Goal: Task Accomplishment & Management: Manage account settings

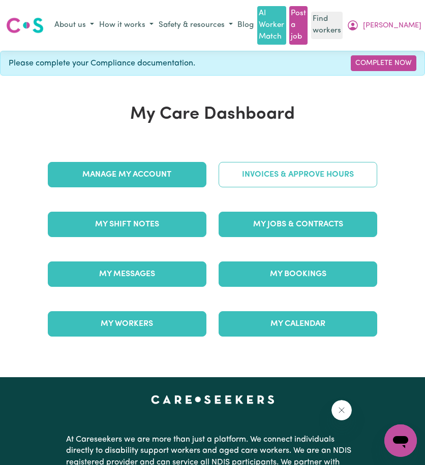
click at [301, 171] on link "Invoices & Approve Hours" at bounding box center [297, 174] width 159 height 25
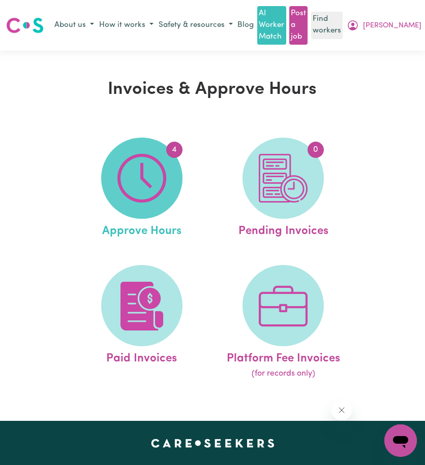
click at [151, 206] on span "4" at bounding box center [141, 178] width 81 height 81
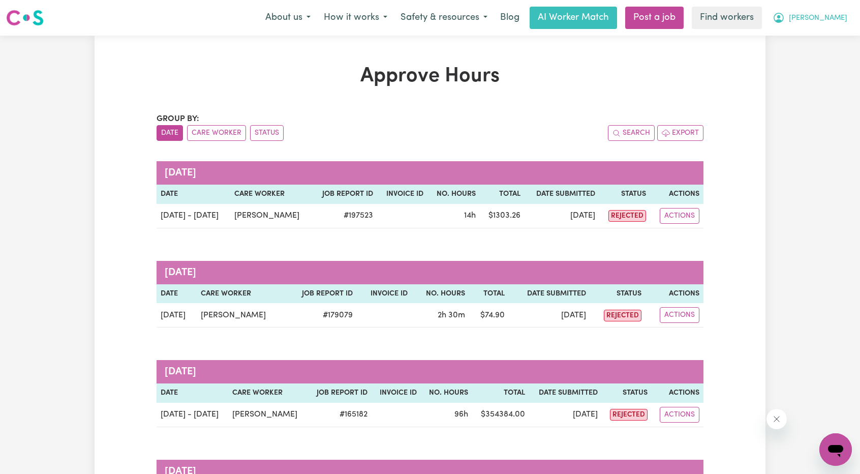
click at [424, 13] on icon "My Account" at bounding box center [778, 18] width 12 height 12
click at [424, 38] on link "My Dashboard" at bounding box center [813, 39] width 80 height 19
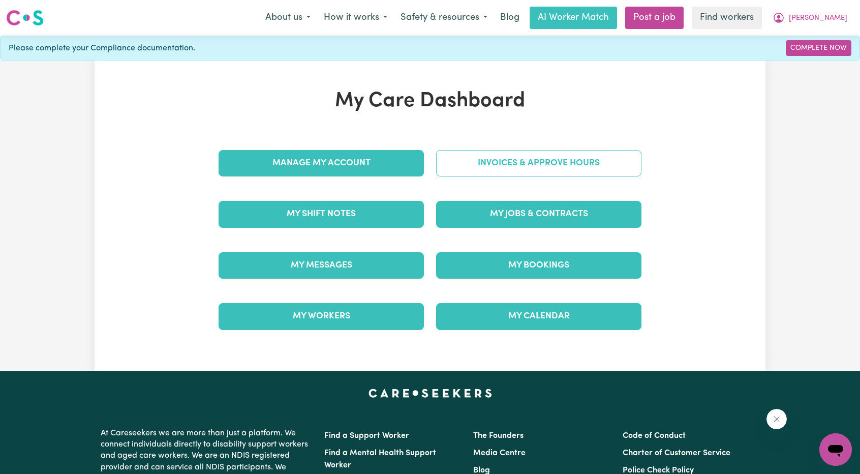
click at [424, 166] on link "Invoices & Approve Hours" at bounding box center [538, 163] width 205 height 26
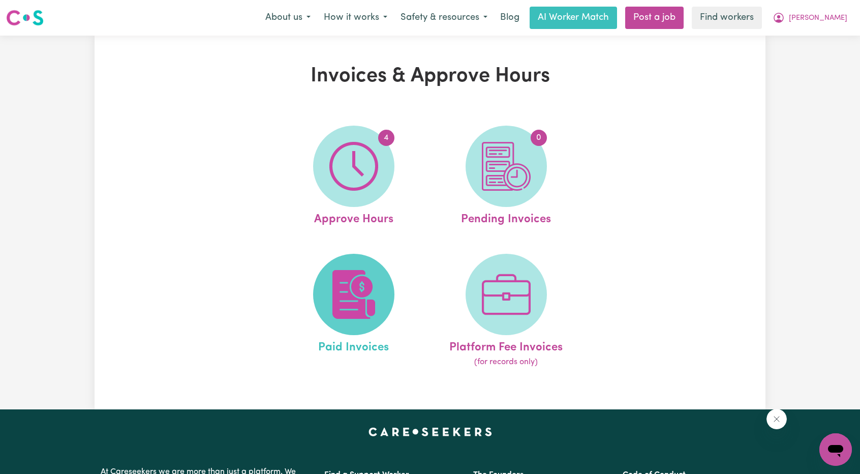
click at [363, 282] on img at bounding box center [353, 294] width 49 height 49
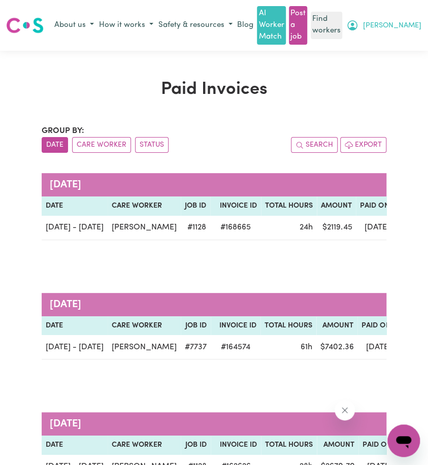
click at [358, 26] on icon "My Account" at bounding box center [353, 25] width 10 height 10
click at [396, 69] on link "Logout" at bounding box center [383, 64] width 80 height 19
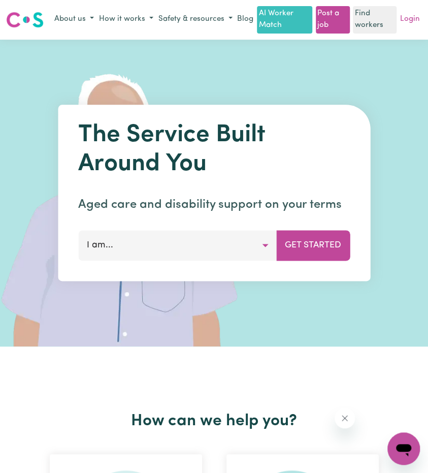
click at [407, 27] on link "Login" at bounding box center [410, 20] width 24 height 16
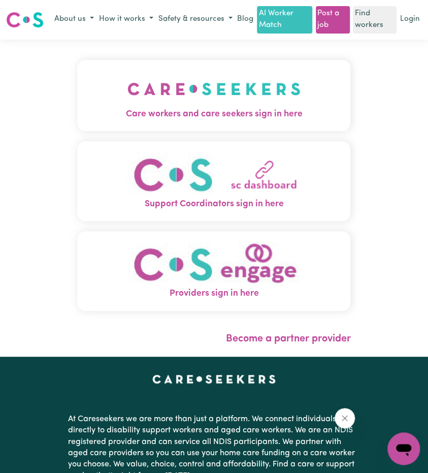
click at [200, 91] on button "Care workers and care seekers sign in here" at bounding box center [213, 95] width 273 height 71
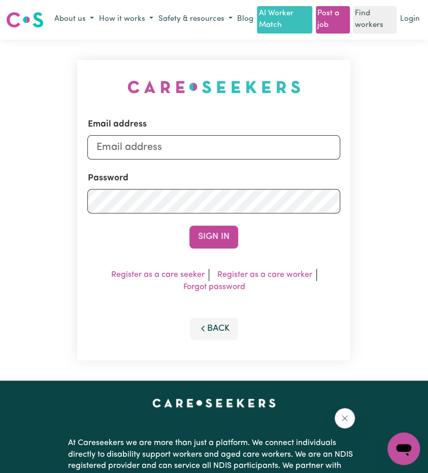
click at [209, 142] on div "Email address" at bounding box center [213, 139] width 253 height 42
click at [201, 160] on input "Email address" at bounding box center [213, 147] width 253 height 24
drag, startPoint x: 148, startPoint y: 159, endPoint x: 346, endPoint y: 196, distance: 200.7
click at [346, 196] on div "Email address [EMAIL_ADDRESS][PERSON_NAME][DOMAIN_NAME] Password Sign In Regist…" at bounding box center [213, 210] width 273 height 301
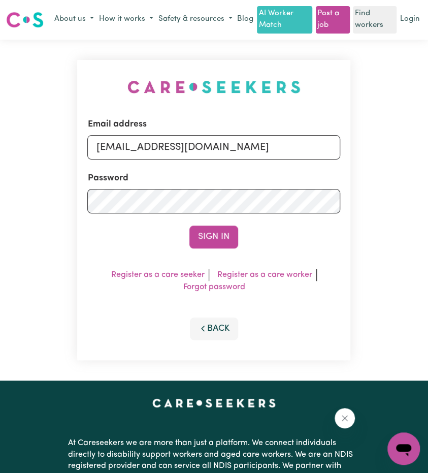
type input "[EMAIL_ADDRESS][DOMAIN_NAME]"
click at [236, 237] on button "Sign In" at bounding box center [214, 237] width 49 height 22
